Goal: Navigation & Orientation: Understand site structure

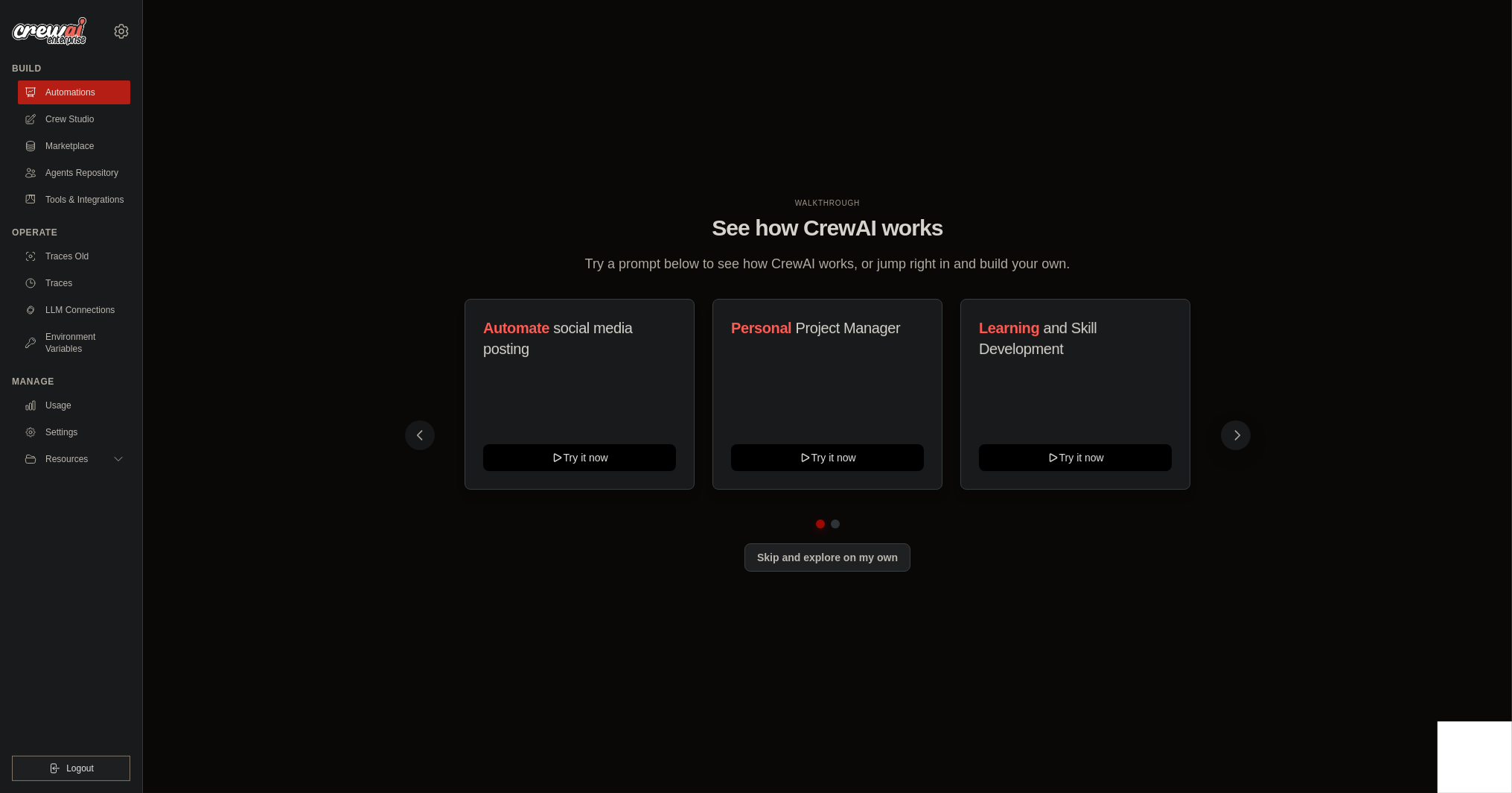
click at [1233, 435] on icon at bounding box center [1238, 435] width 15 height 15
click at [820, 559] on button "Skip and explore on my own" at bounding box center [827, 556] width 166 height 29
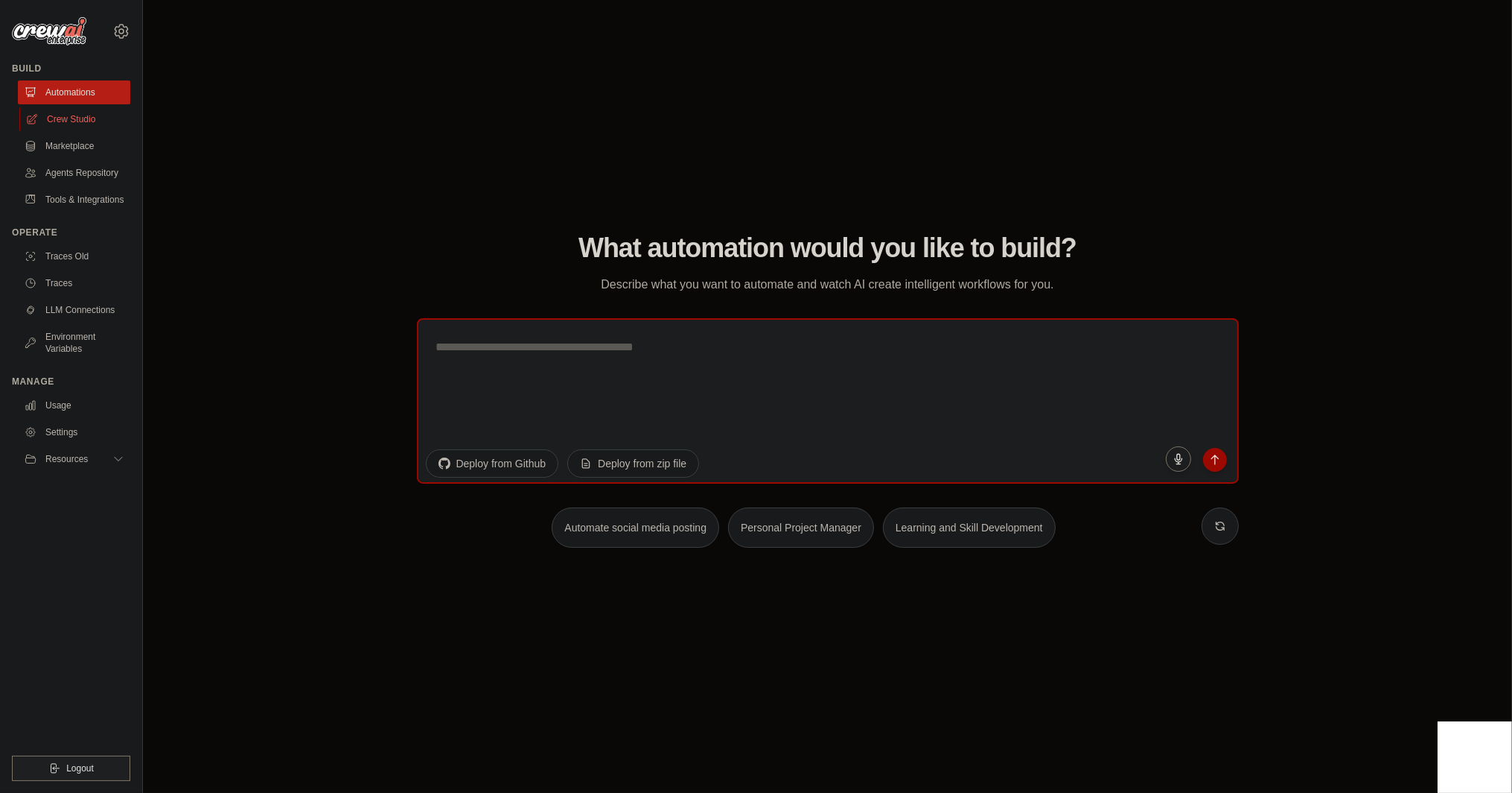
click at [80, 113] on link "Crew Studio" at bounding box center [76, 119] width 113 height 24
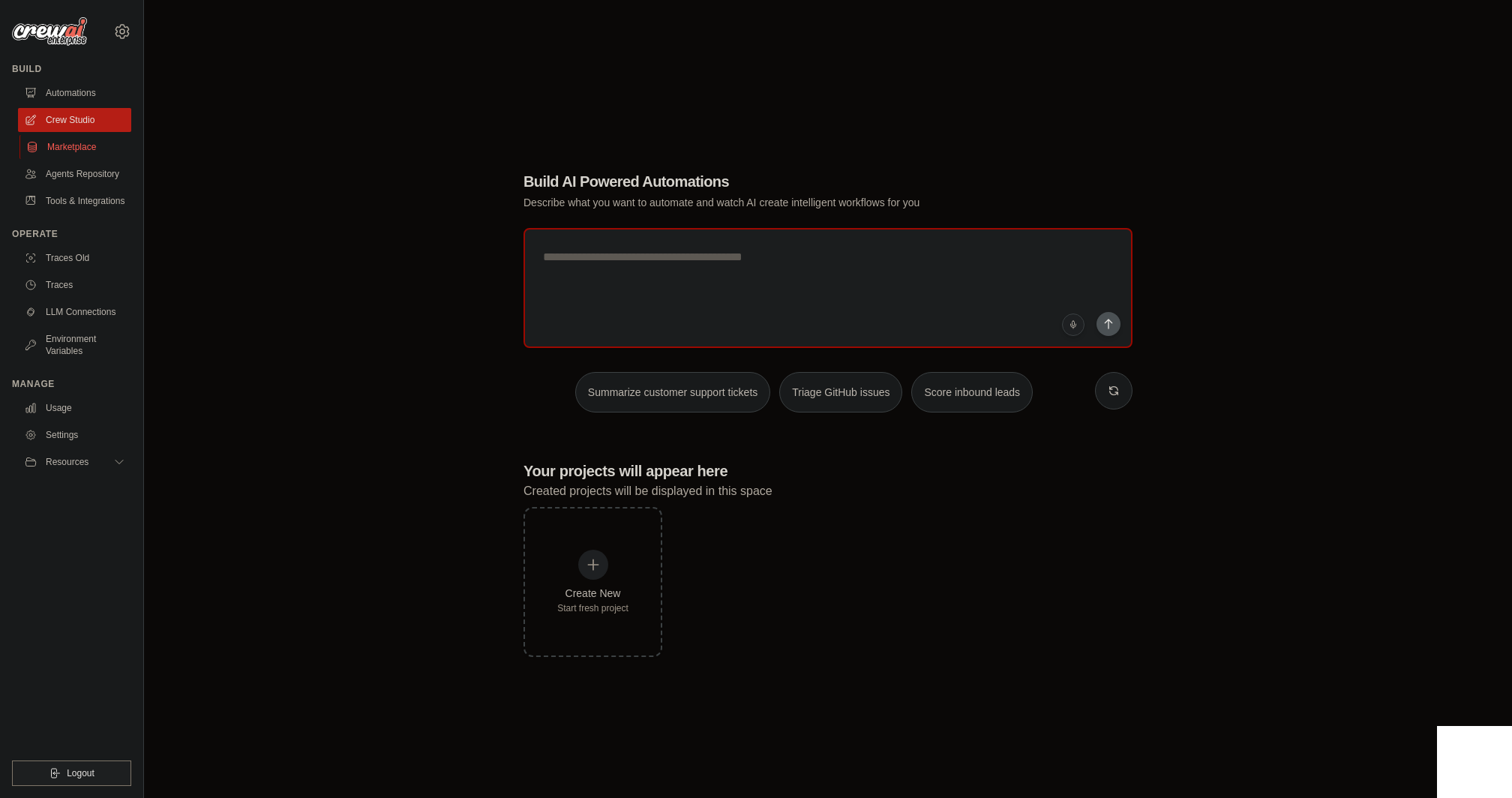
click at [84, 142] on link "Marketplace" at bounding box center [76, 147] width 114 height 24
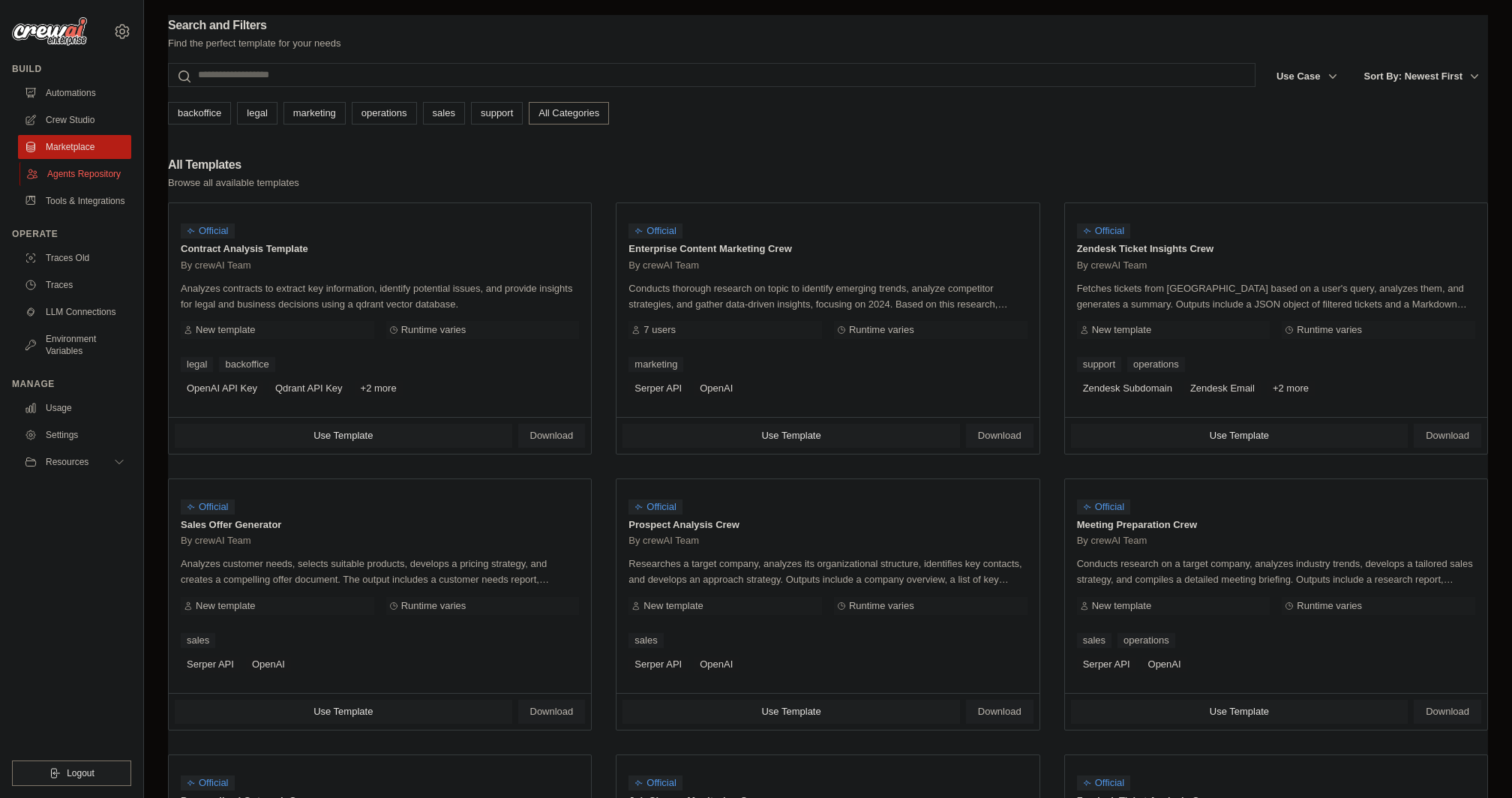
click at [87, 173] on link "Agents Repository" at bounding box center [76, 174] width 114 height 24
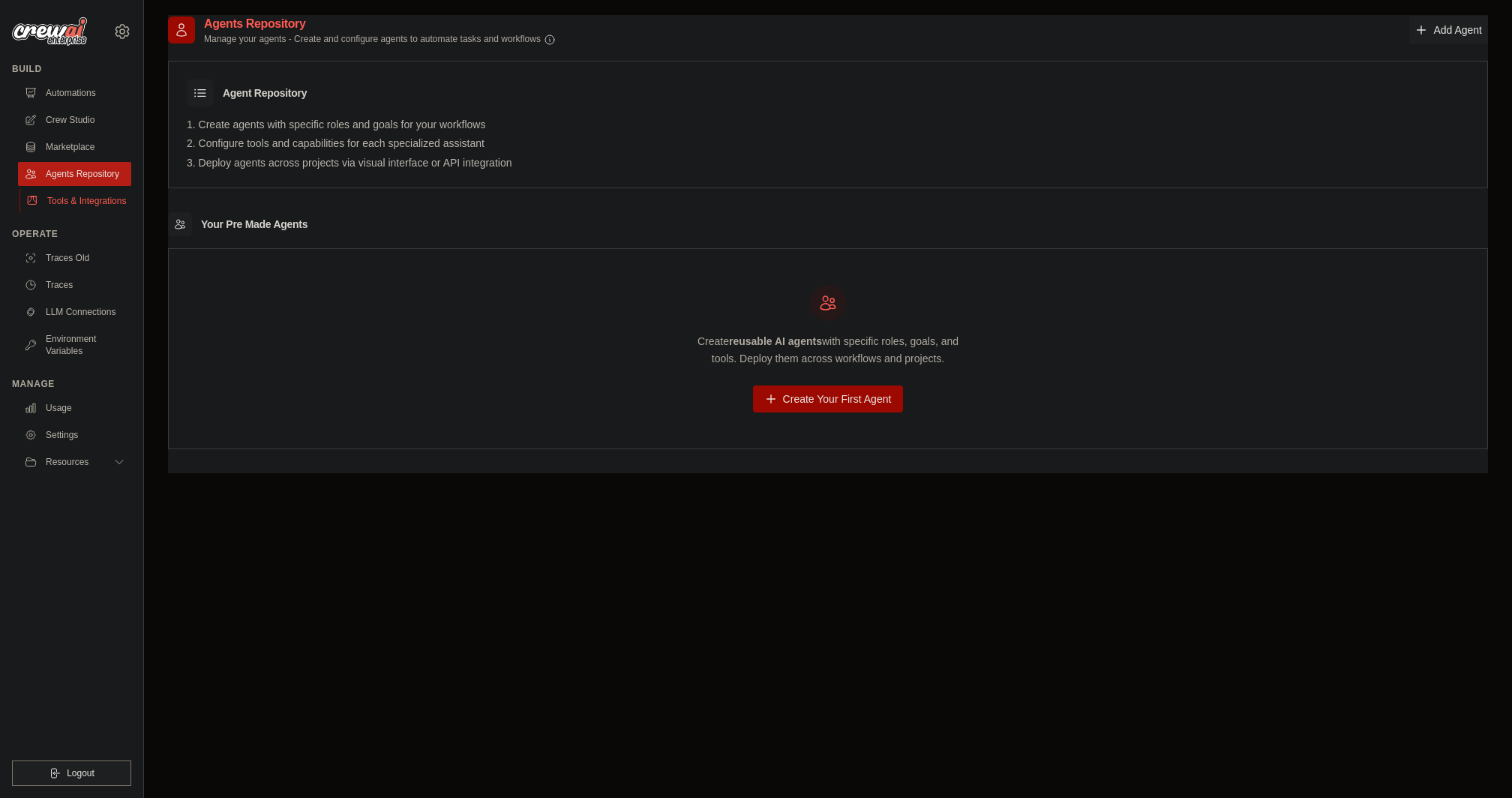
click at [69, 208] on link "Tools & Integrations" at bounding box center [76, 201] width 114 height 24
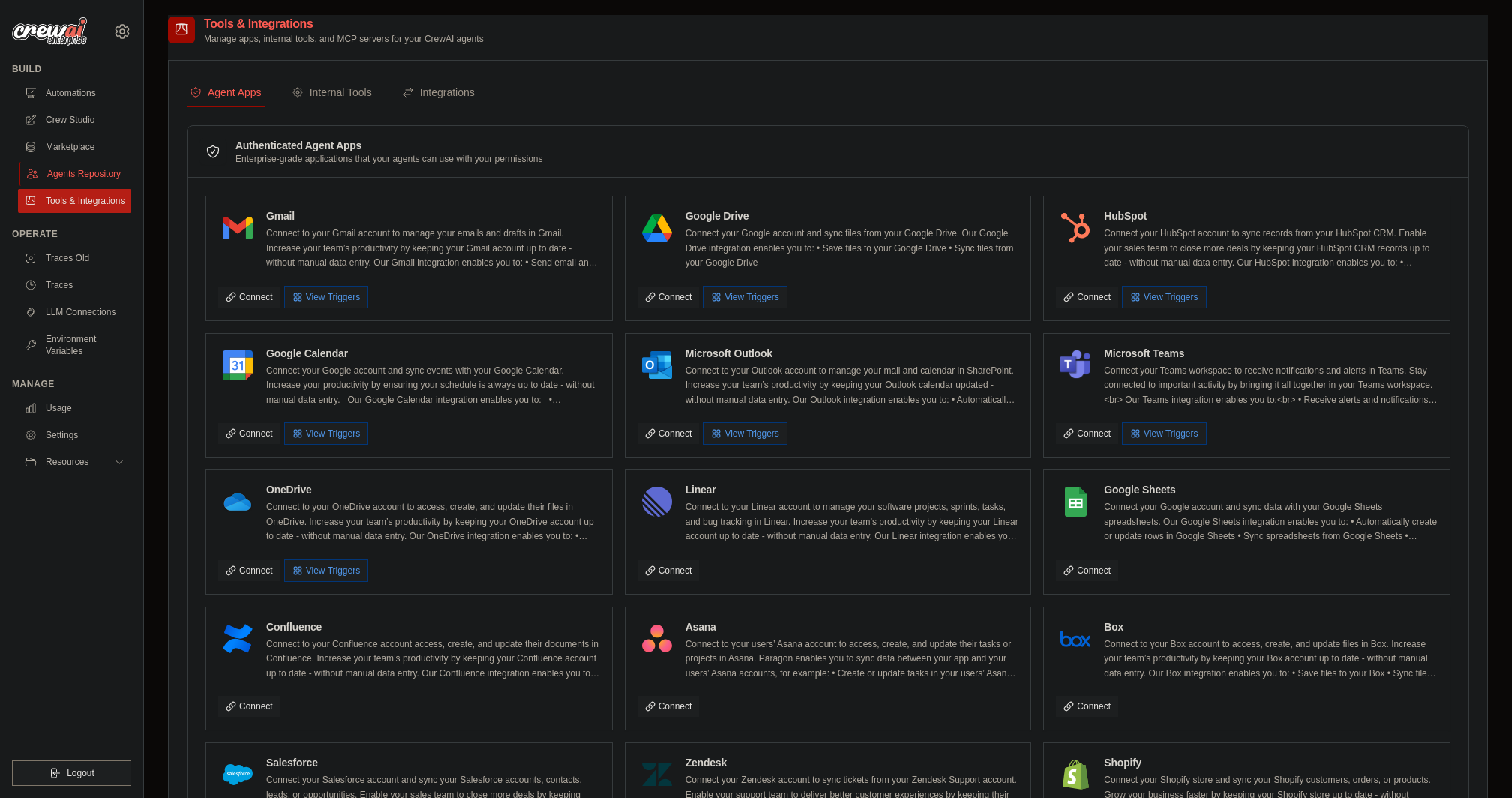
click at [73, 182] on link "Agents Repository" at bounding box center [76, 174] width 114 height 24
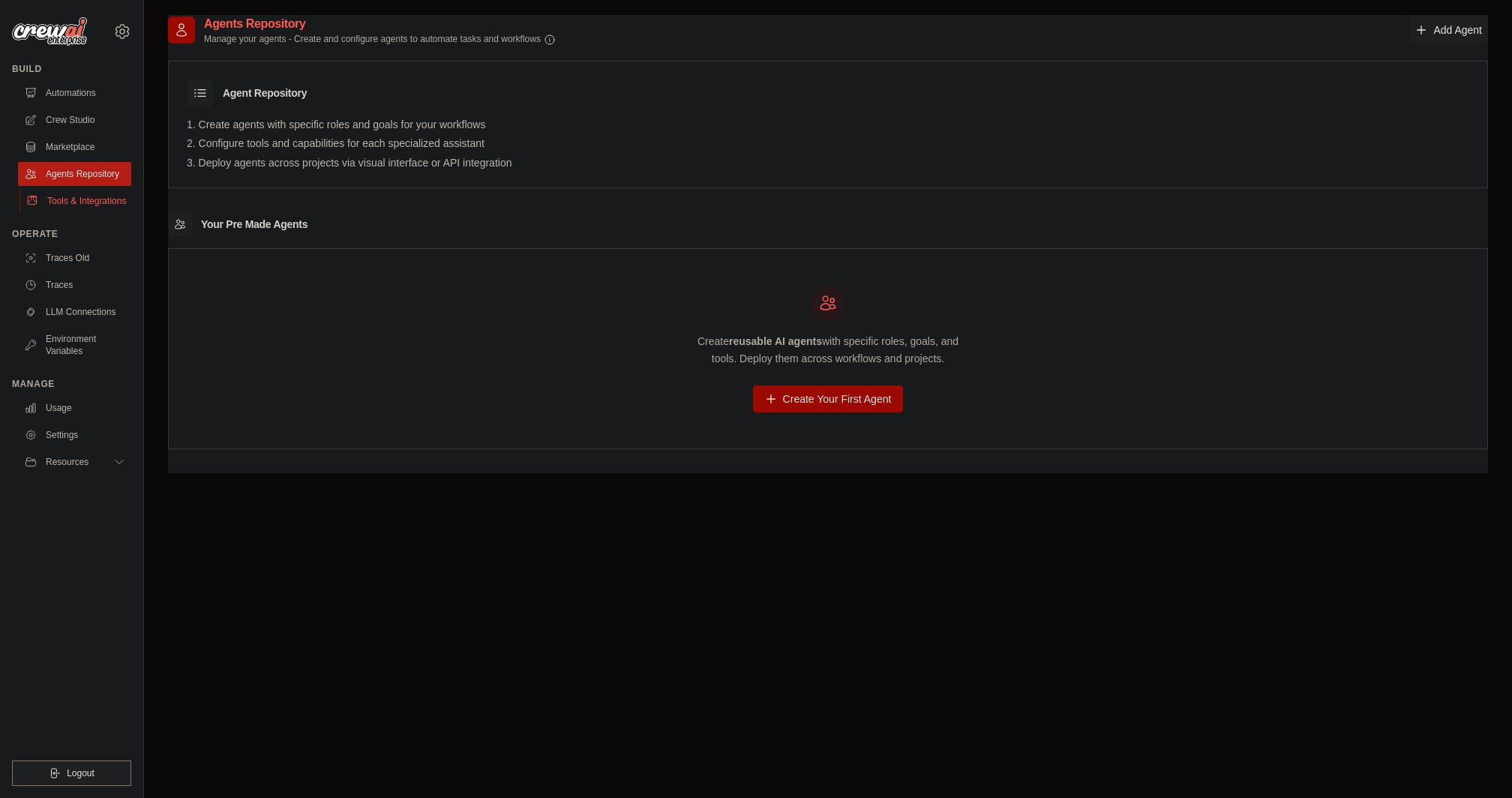
click at [94, 198] on link "Tools & Integrations" at bounding box center [76, 201] width 114 height 24
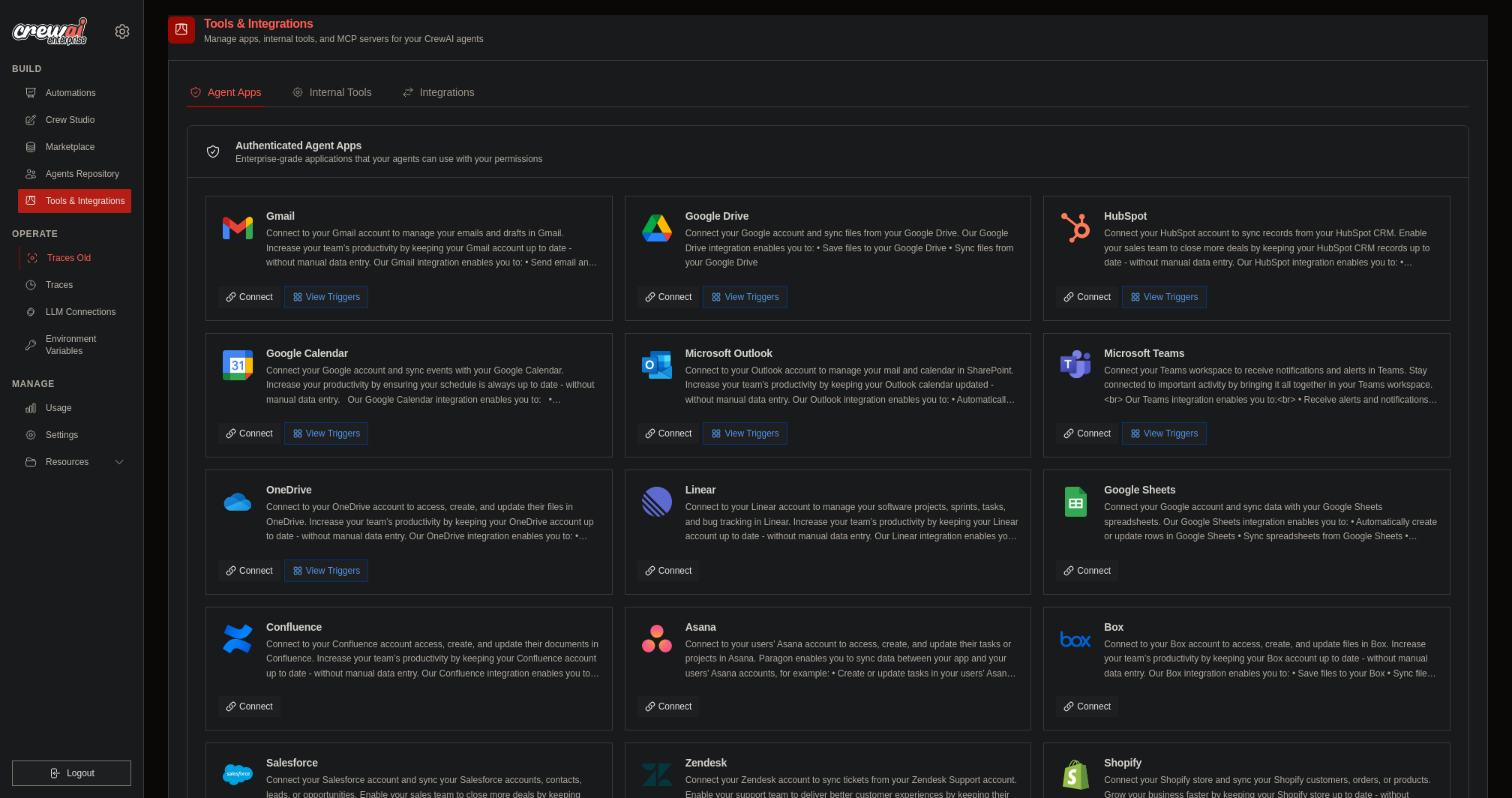
click at [86, 263] on link "Traces Old" at bounding box center [76, 258] width 114 height 24
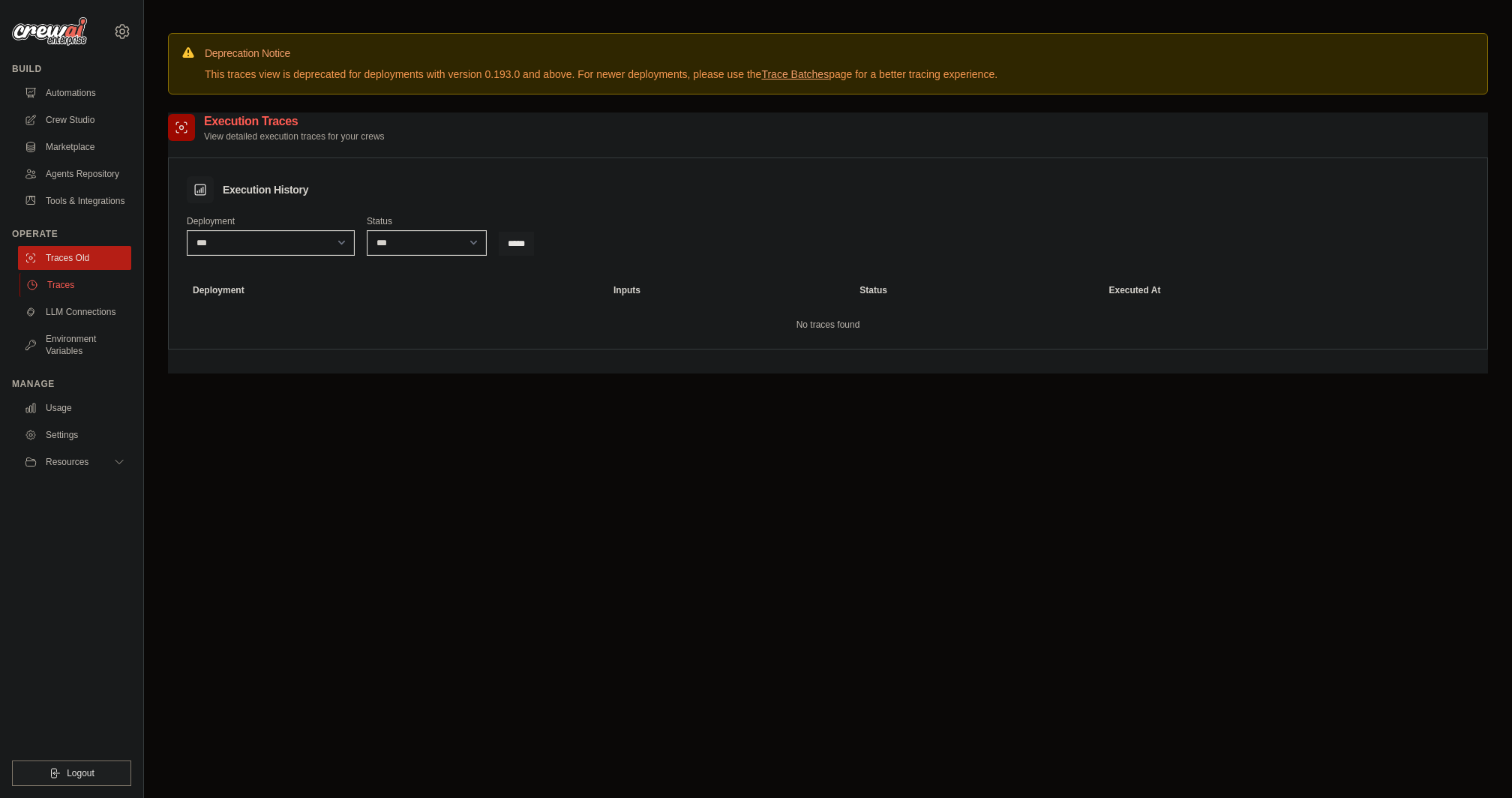
click at [78, 285] on link "Traces" at bounding box center [76, 285] width 114 height 24
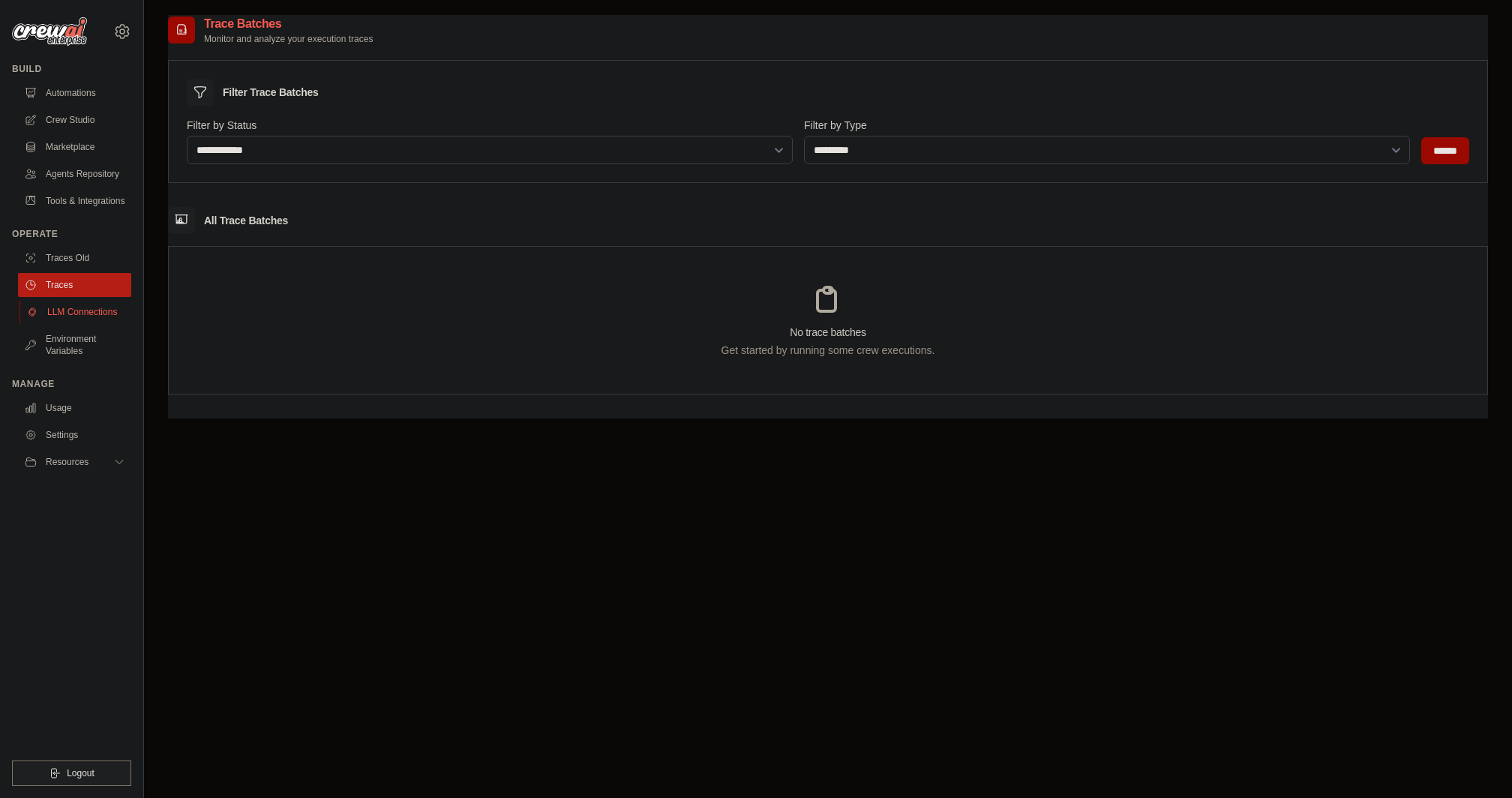
click at [78, 312] on link "LLM Connections" at bounding box center [76, 312] width 114 height 24
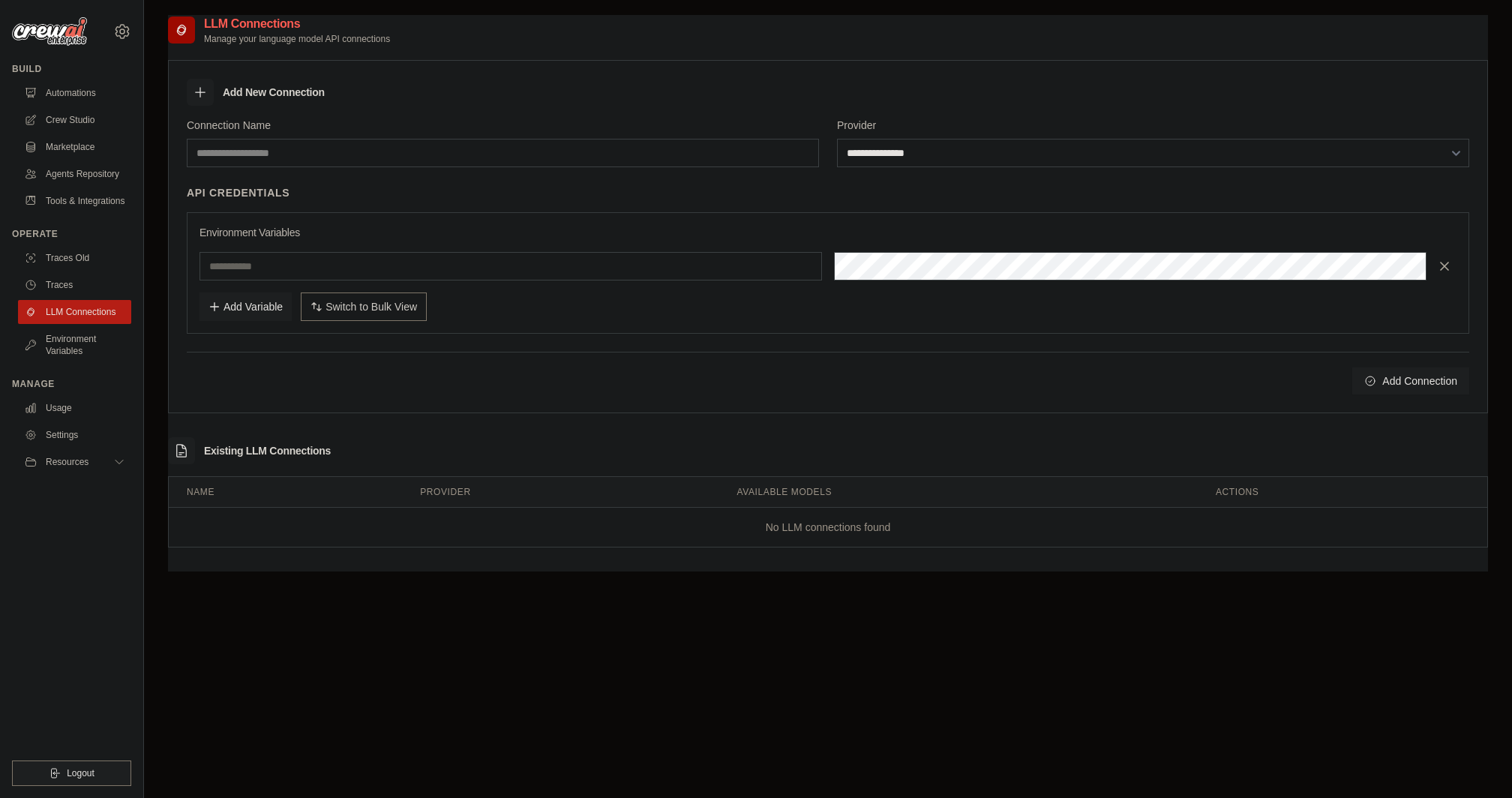
click at [78, 346] on link "Environment Variables" at bounding box center [75, 345] width 114 height 36
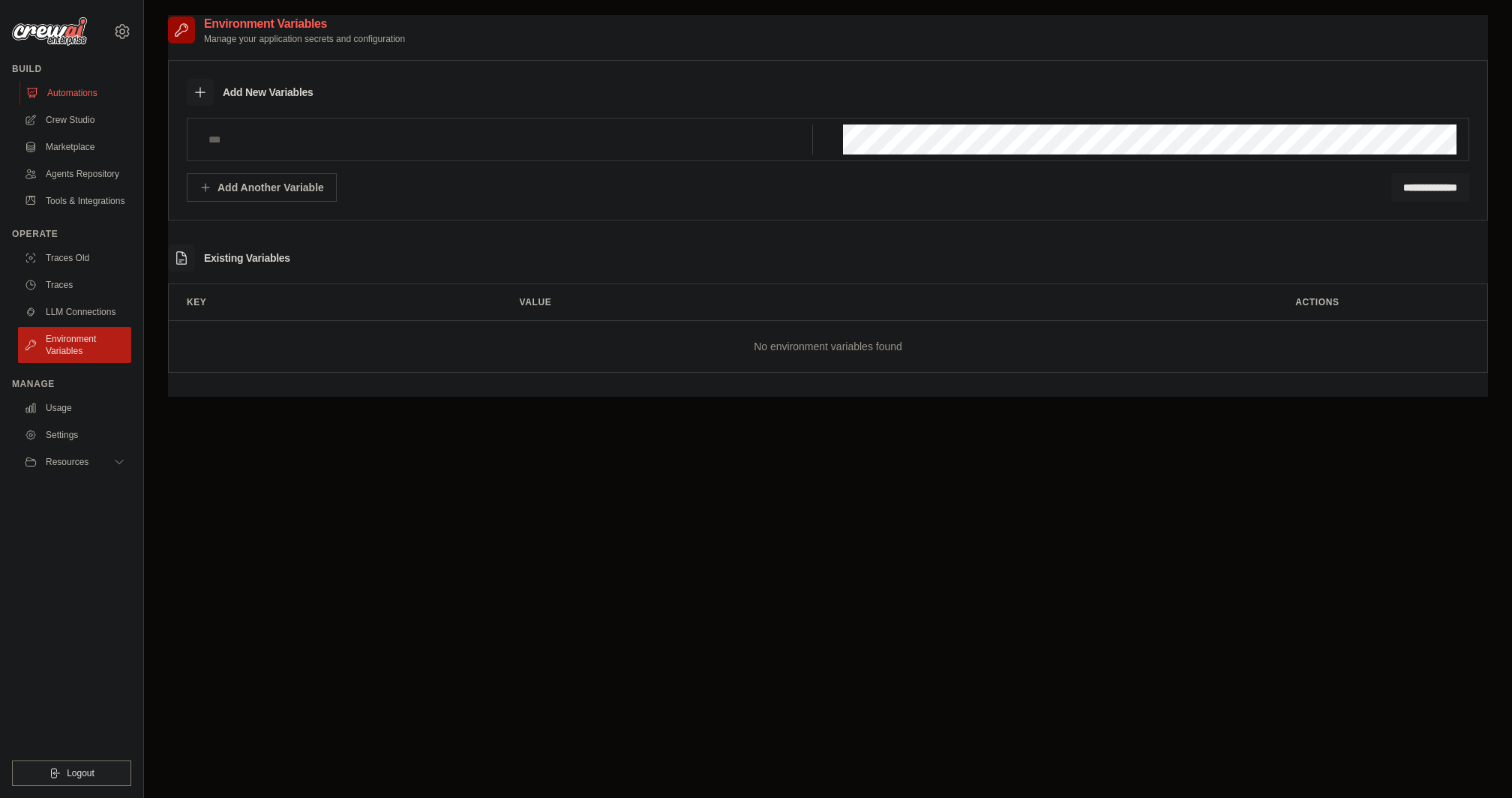
click at [78, 99] on link "Automations" at bounding box center [76, 93] width 114 height 24
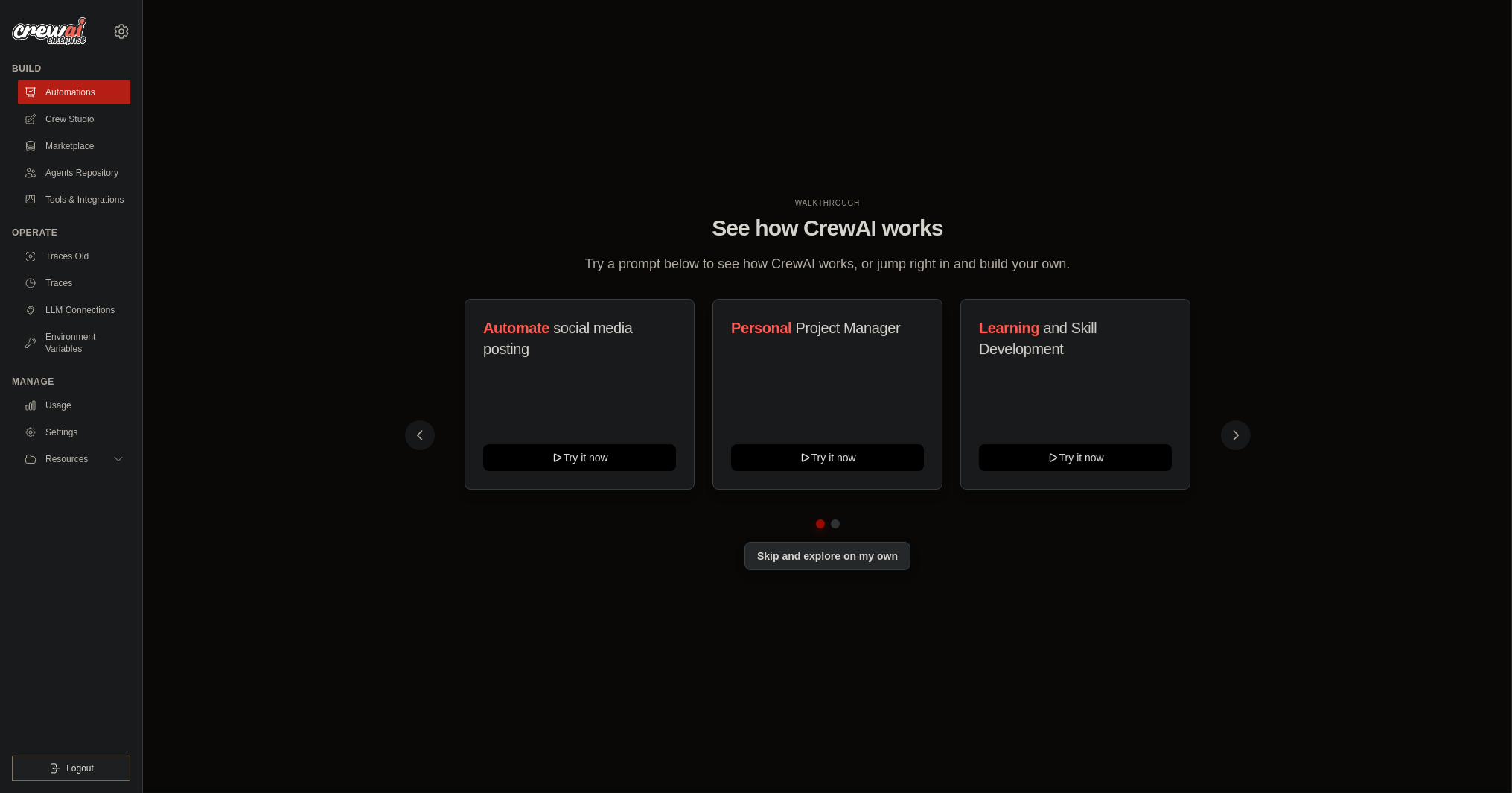
click at [857, 560] on button "Skip and explore on my own" at bounding box center [827, 556] width 166 height 29
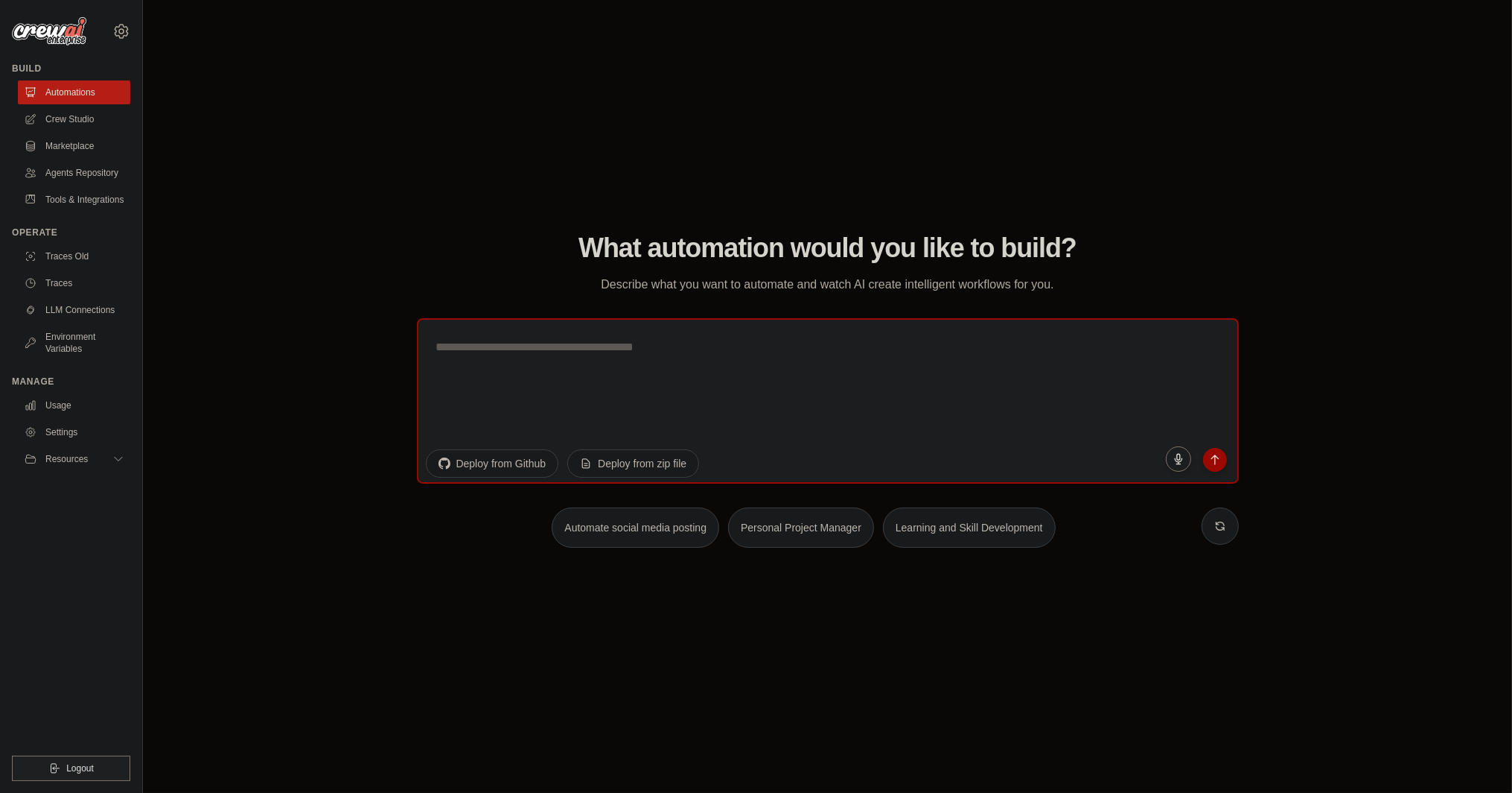
click at [374, 562] on div "WALKTHROUGH See how [PERSON_NAME] works Try a prompt below to see how [PERSON_N…" at bounding box center [827, 396] width 1322 height 763
click at [335, 560] on div "WALKTHROUGH See how [PERSON_NAME] works Try a prompt below to see how [PERSON_N…" at bounding box center [827, 396] width 1322 height 763
